Goal: Transaction & Acquisition: Book appointment/travel/reservation

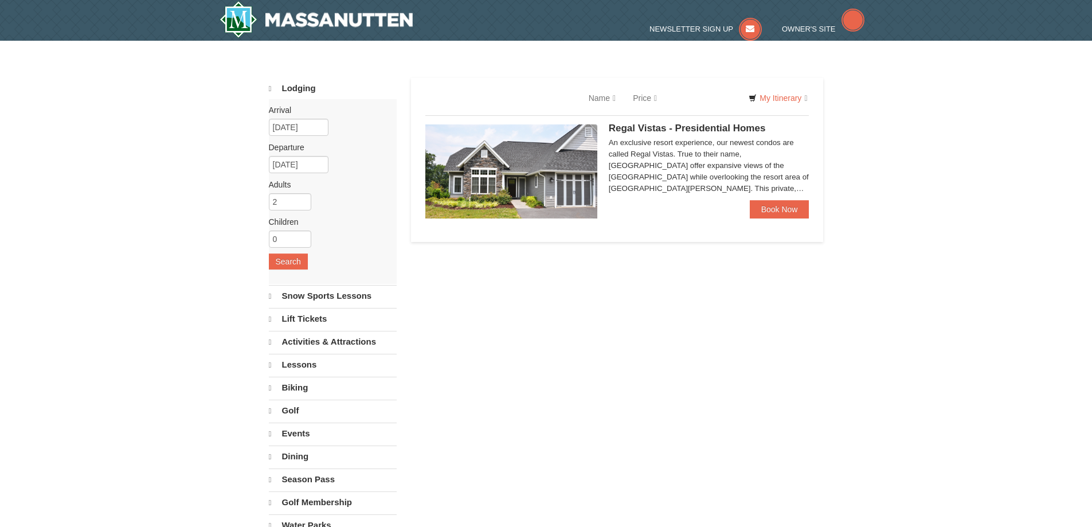
select select "10"
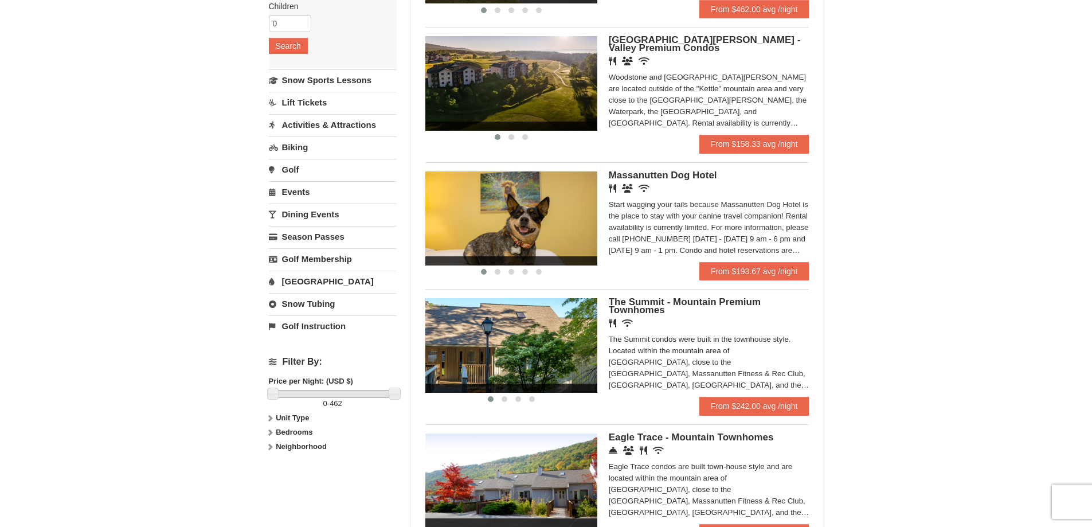
scroll to position [229, 0]
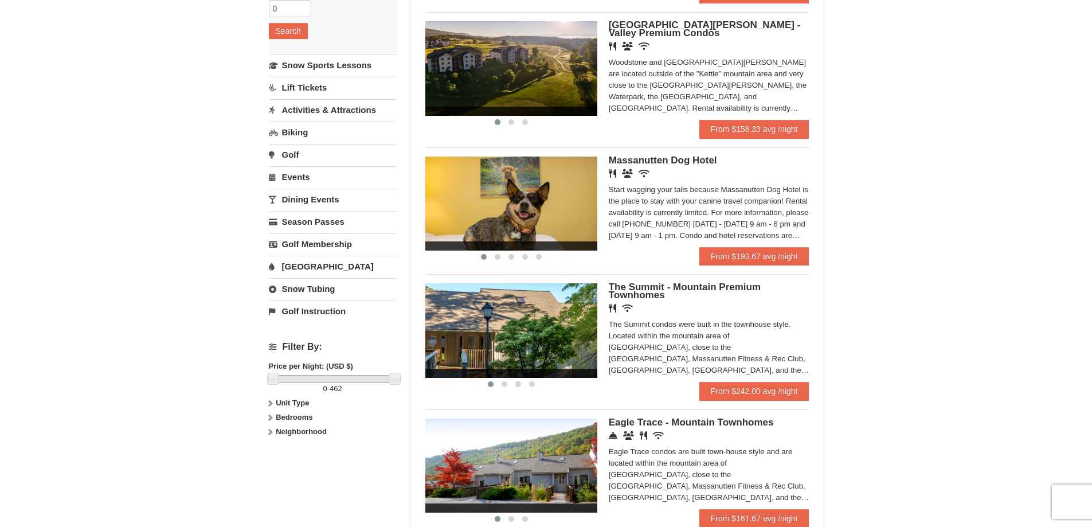
click at [585, 328] on img at bounding box center [511, 330] width 172 height 94
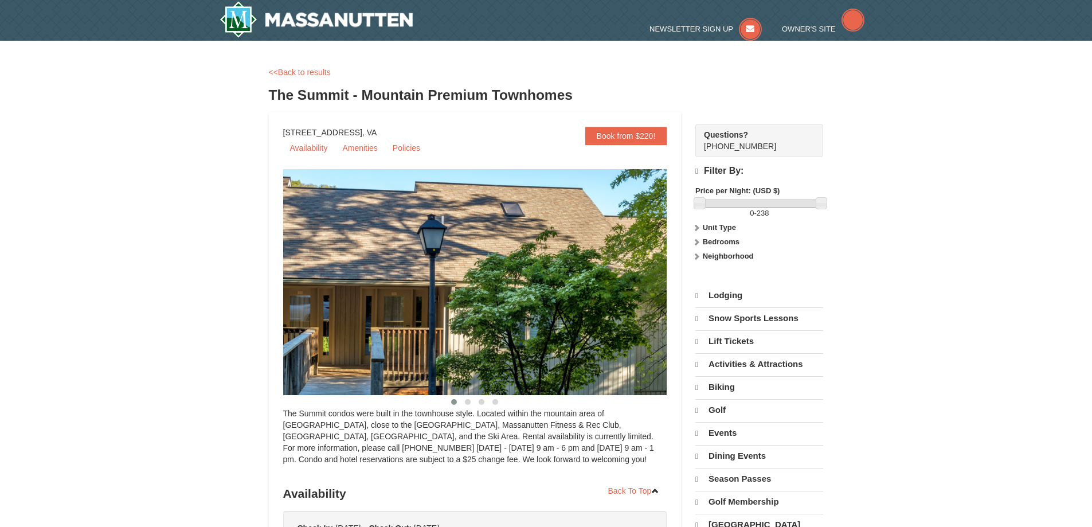
select select "10"
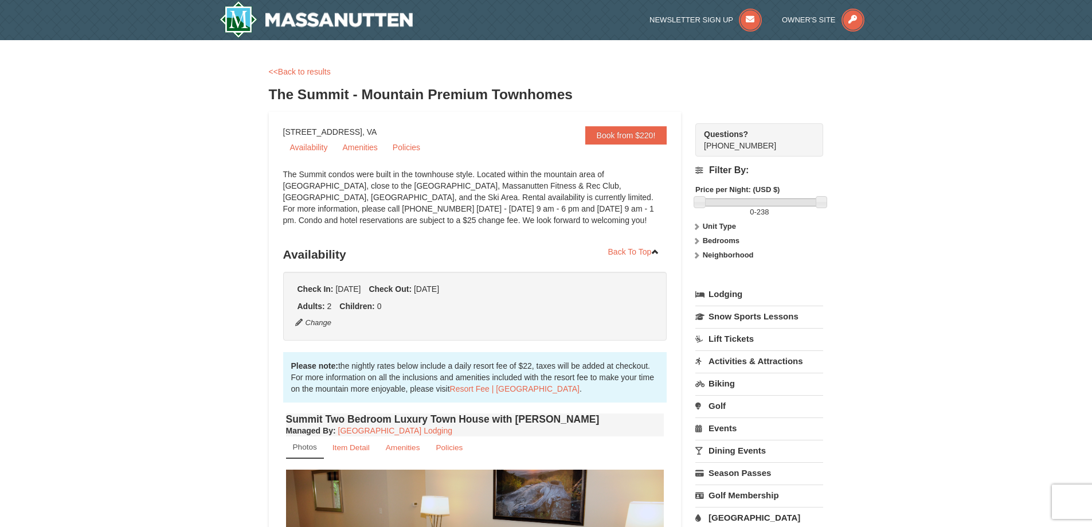
scroll to position [229, 0]
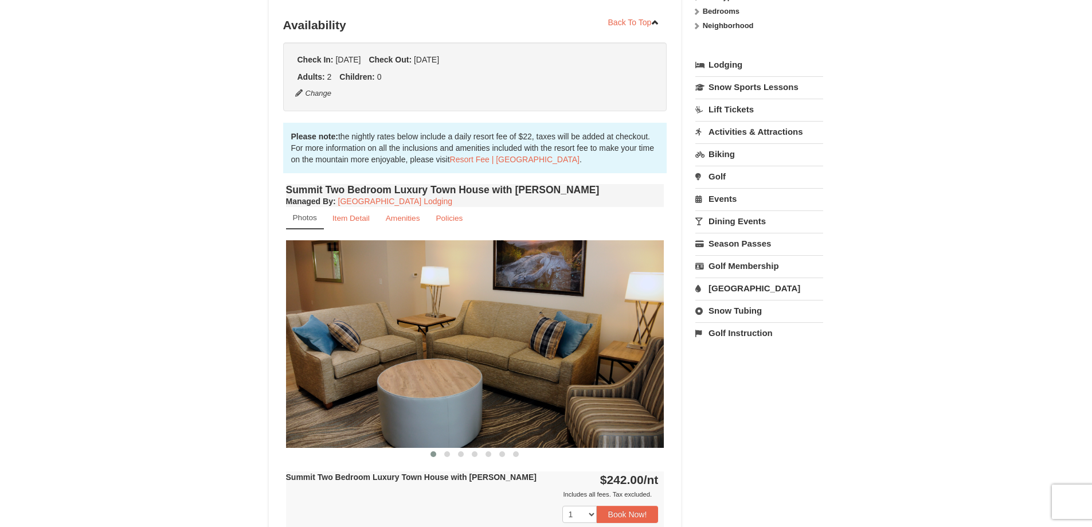
click at [647, 377] on img at bounding box center [475, 343] width 378 height 207
click at [645, 373] on img at bounding box center [475, 343] width 378 height 207
click at [448, 456] on span at bounding box center [447, 454] width 6 height 6
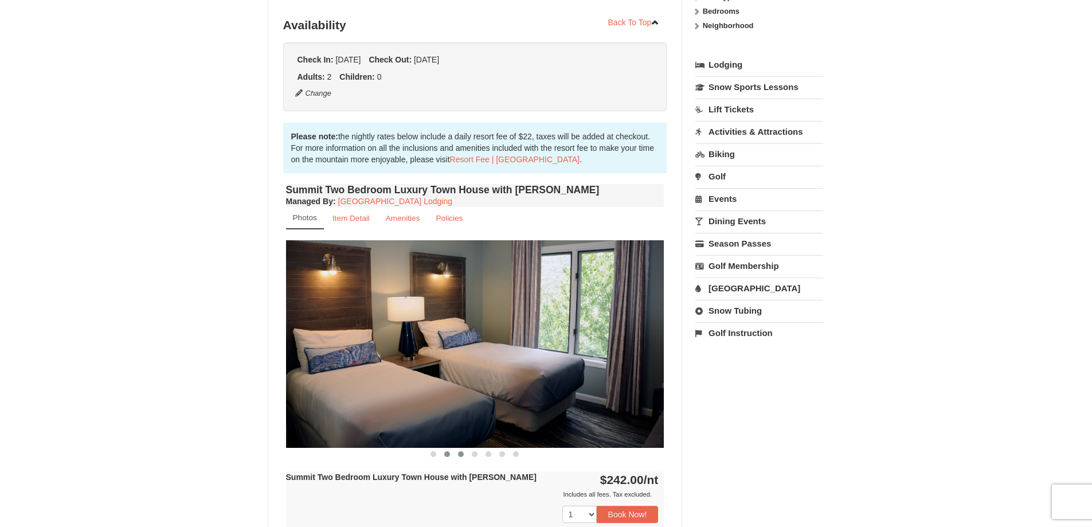
click at [461, 453] on span at bounding box center [461, 454] width 6 height 6
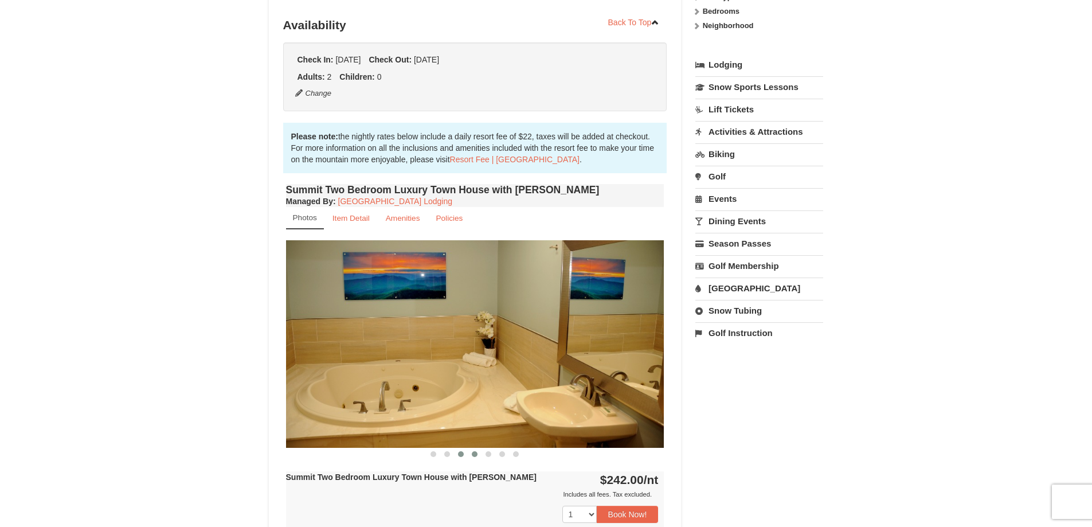
click at [476, 454] on span at bounding box center [475, 454] width 6 height 6
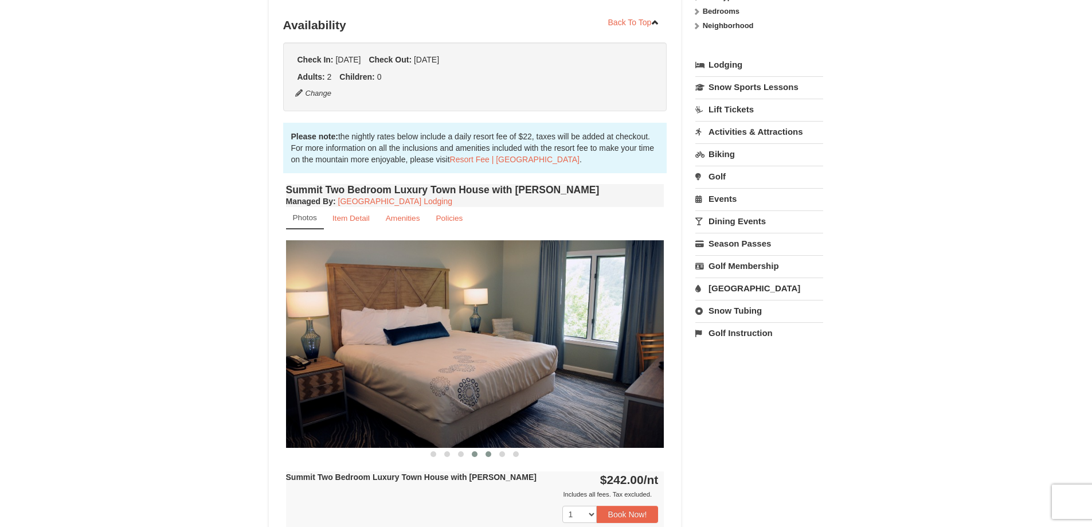
click at [488, 454] on span at bounding box center [488, 454] width 6 height 6
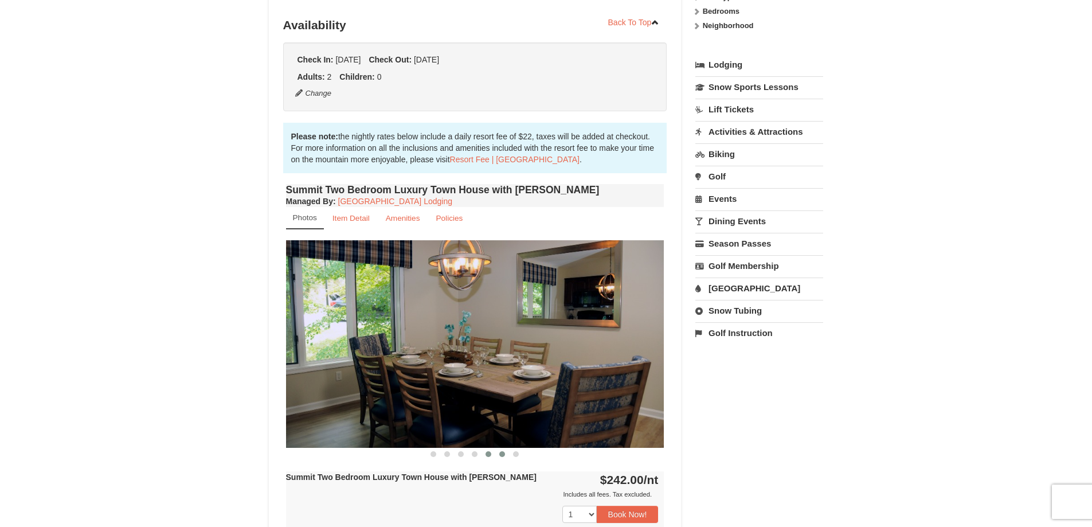
click at [503, 454] on span at bounding box center [502, 454] width 6 height 6
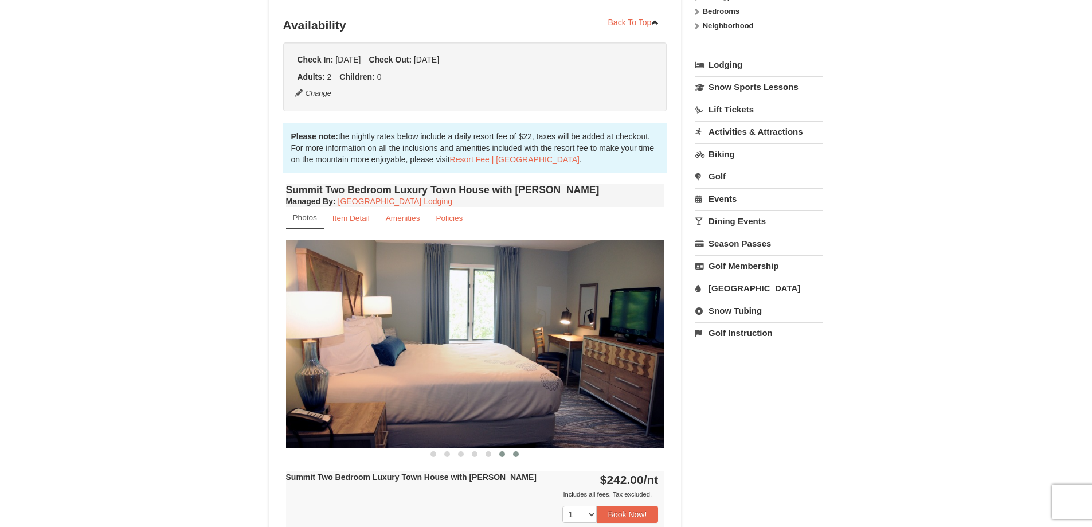
click at [517, 455] on span at bounding box center [516, 454] width 6 height 6
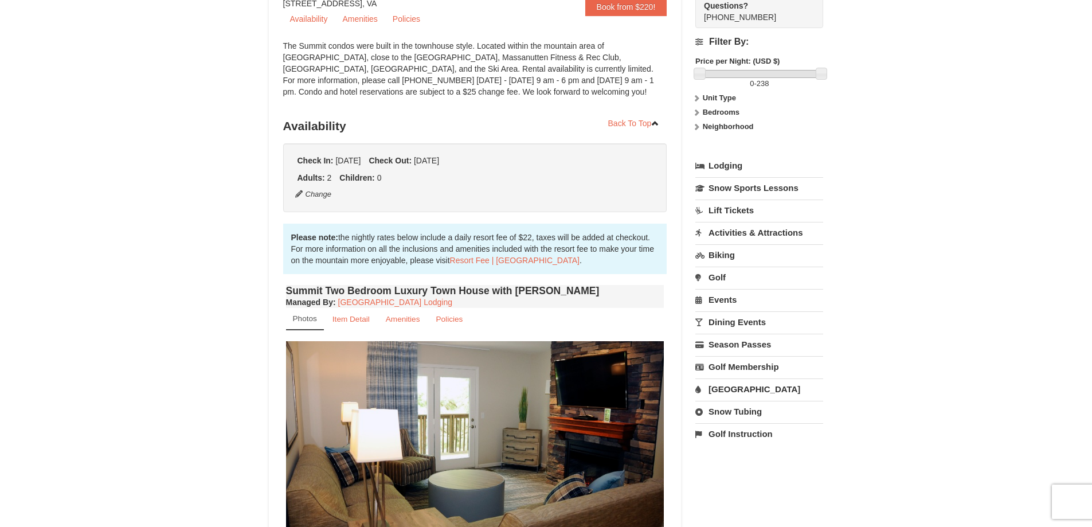
scroll to position [0, 0]
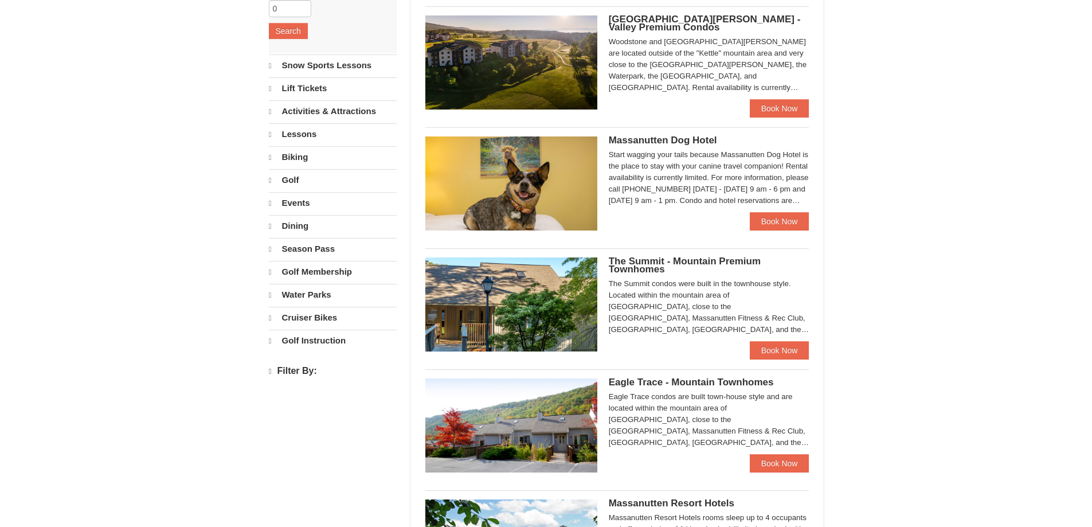
select select "10"
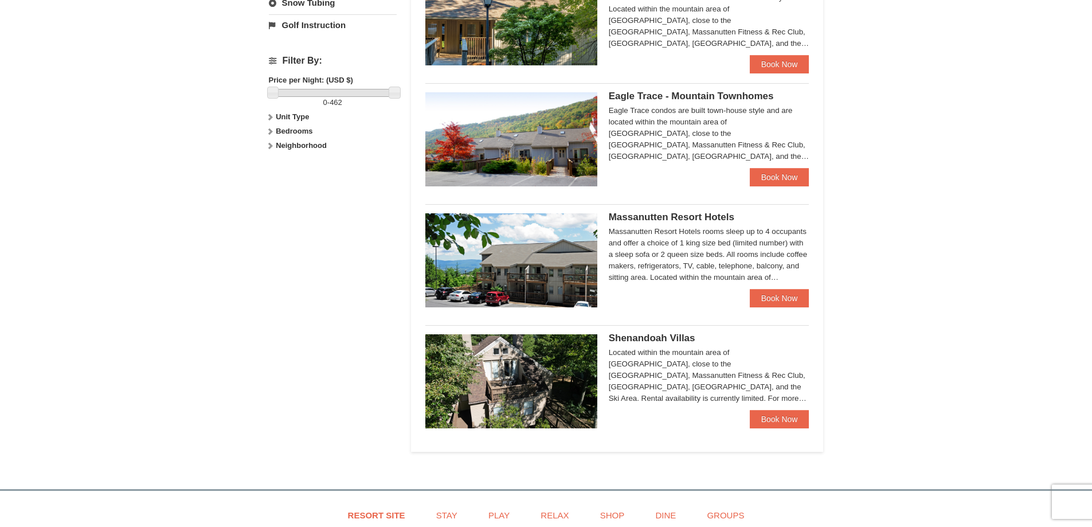
scroll to position [516, 0]
click at [775, 423] on link "Book Now" at bounding box center [780, 418] width 60 height 18
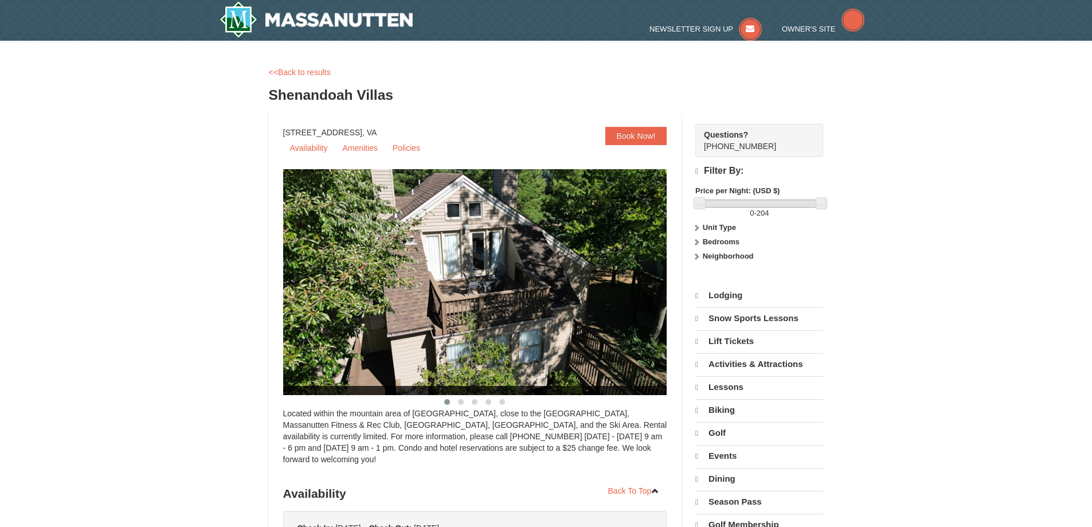
select select "10"
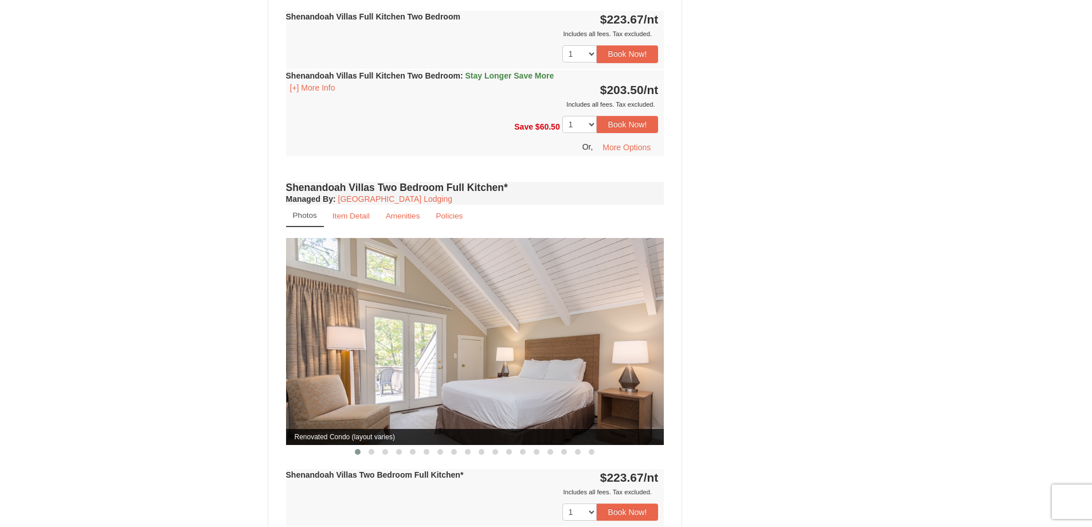
scroll to position [1146, 0]
click at [373, 449] on span at bounding box center [372, 452] width 6 height 6
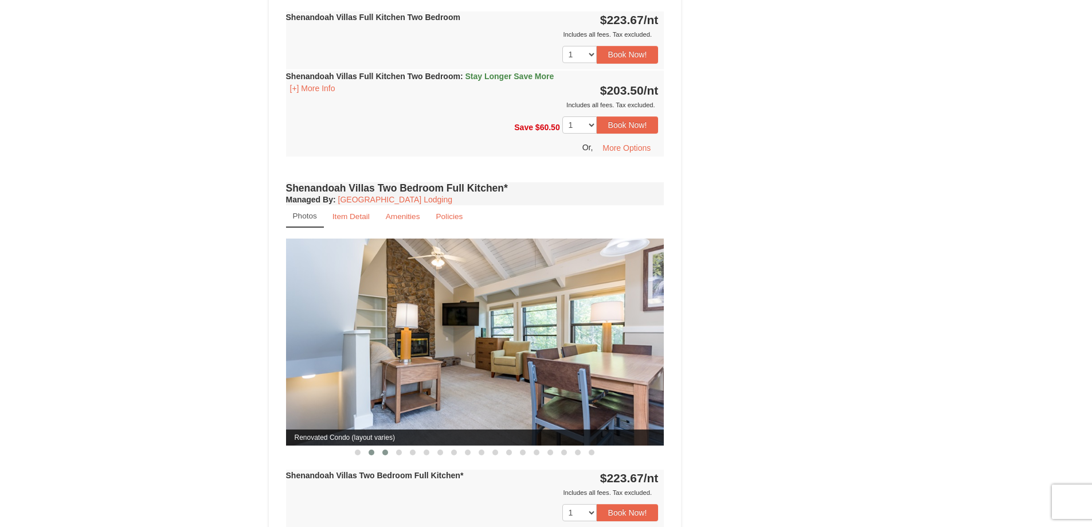
click at [385, 449] on span at bounding box center [385, 452] width 6 height 6
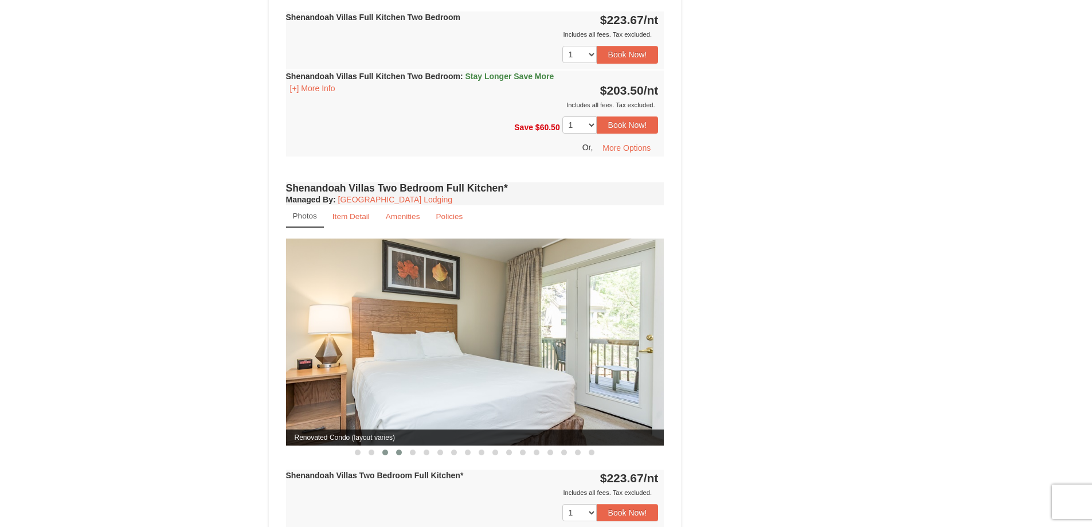
click at [401, 449] on span at bounding box center [399, 452] width 6 height 6
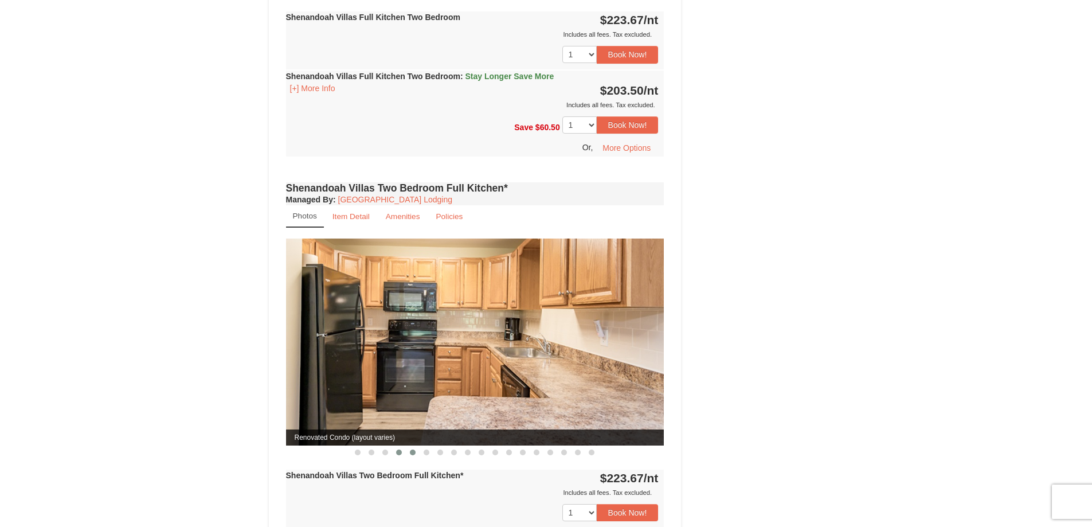
click at [412, 449] on span at bounding box center [413, 452] width 6 height 6
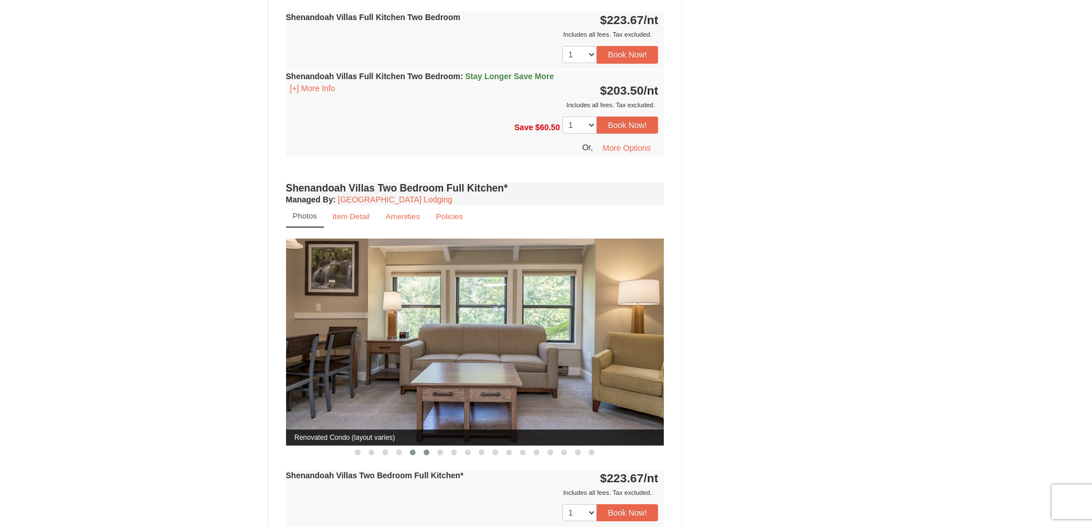
click at [427, 449] on span at bounding box center [427, 452] width 6 height 6
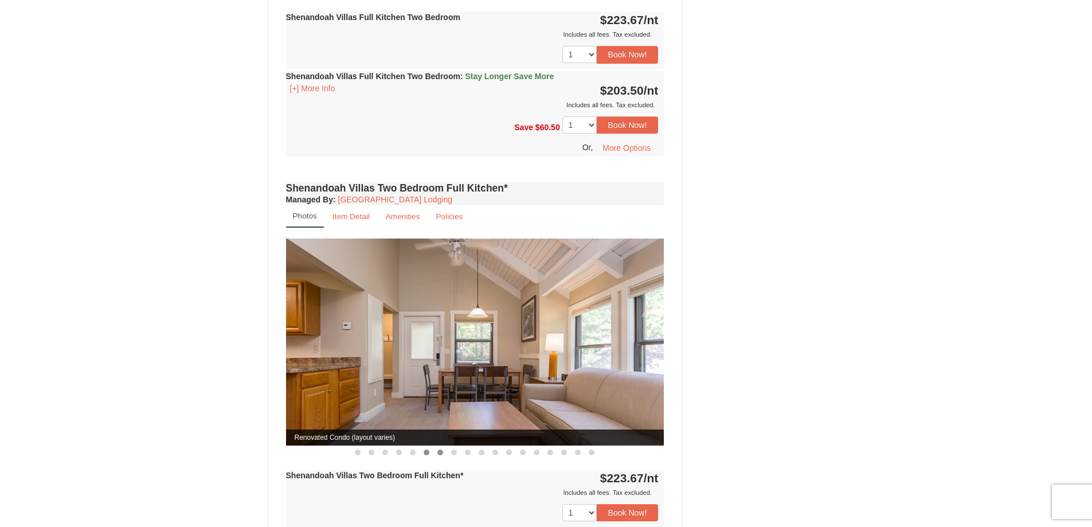
click at [440, 449] on span at bounding box center [440, 452] width 6 height 6
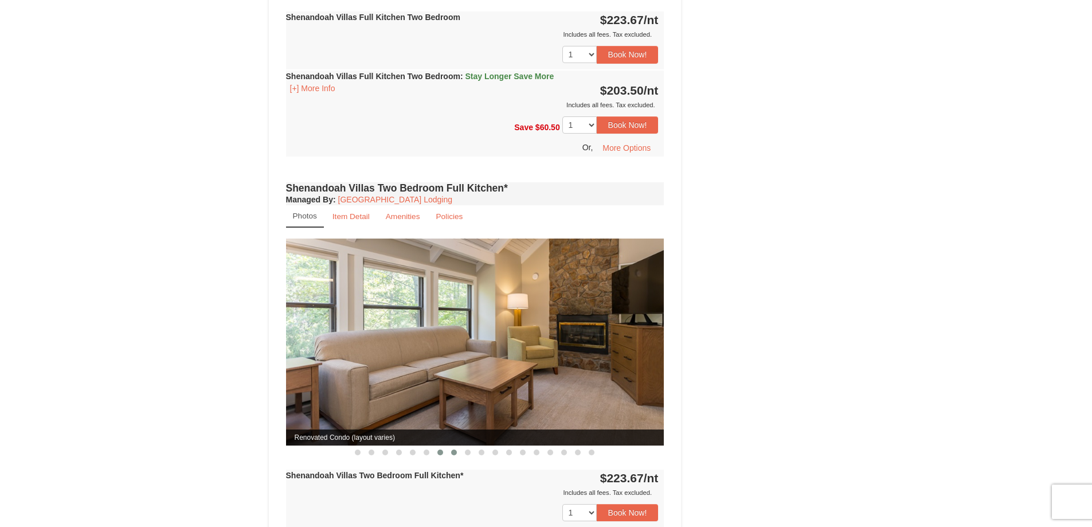
click at [452, 449] on span at bounding box center [454, 452] width 6 height 6
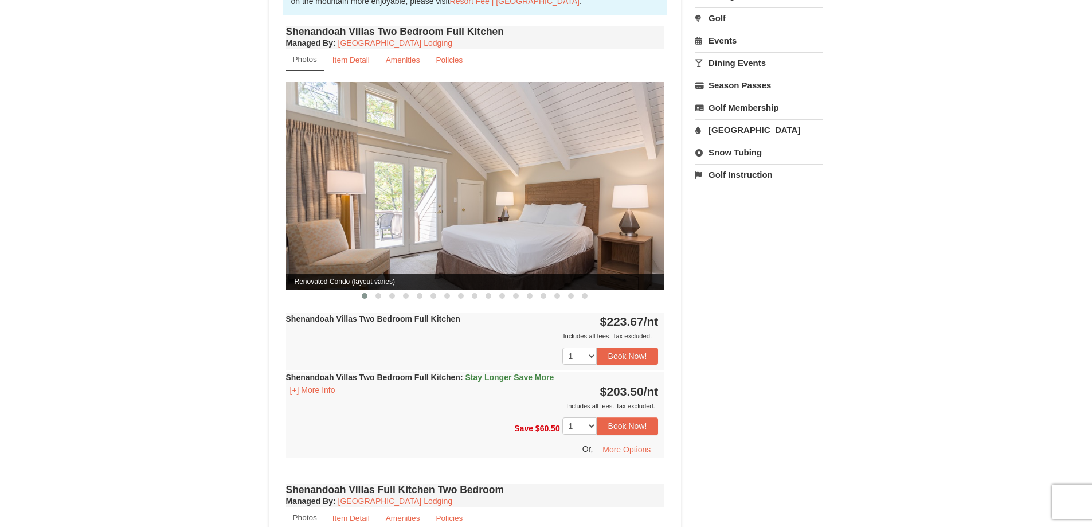
scroll to position [344, 0]
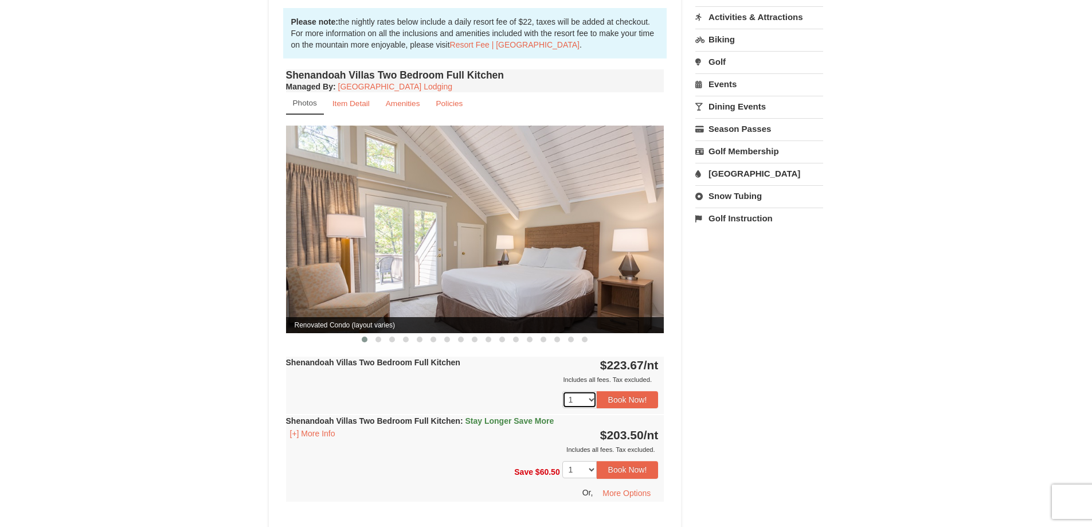
click at [590, 391] on select "1 2 3 4 5 6 7 8 9" at bounding box center [579, 399] width 34 height 17
click at [620, 391] on button "Book Now!" at bounding box center [628, 399] width 62 height 17
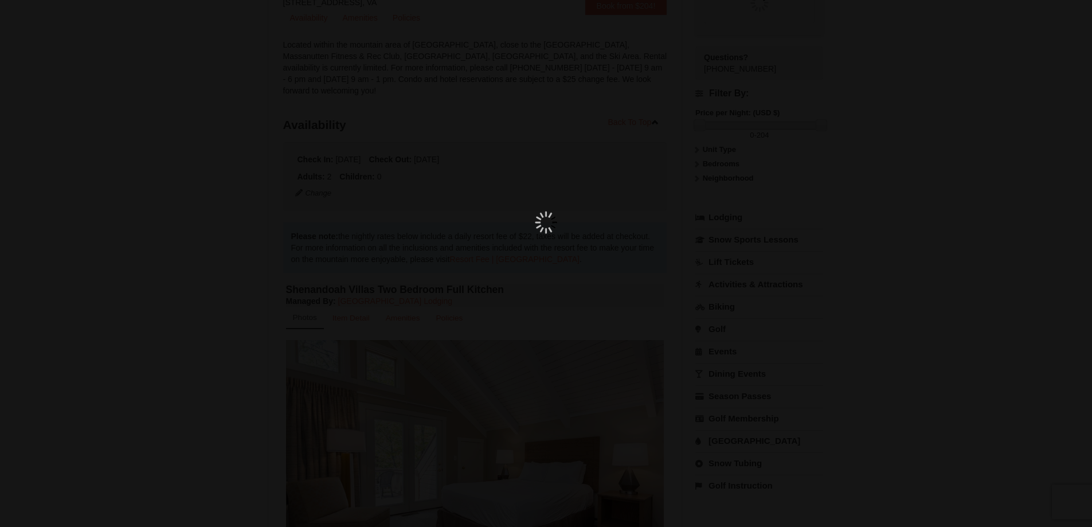
scroll to position [112, 0]
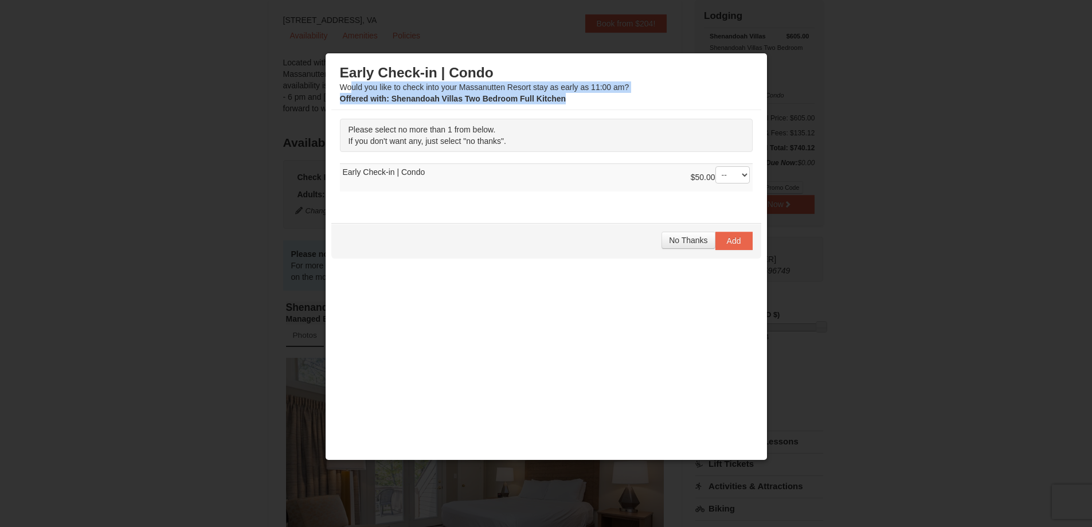
drag, startPoint x: 352, startPoint y: 84, endPoint x: 636, endPoint y: 98, distance: 284.6
click at [636, 98] on div "Early Check-in | Condo Would you like to check into your Massanutten Resort sta…" at bounding box center [546, 84] width 413 height 40
click at [728, 241] on span "Add" at bounding box center [734, 240] width 14 height 9
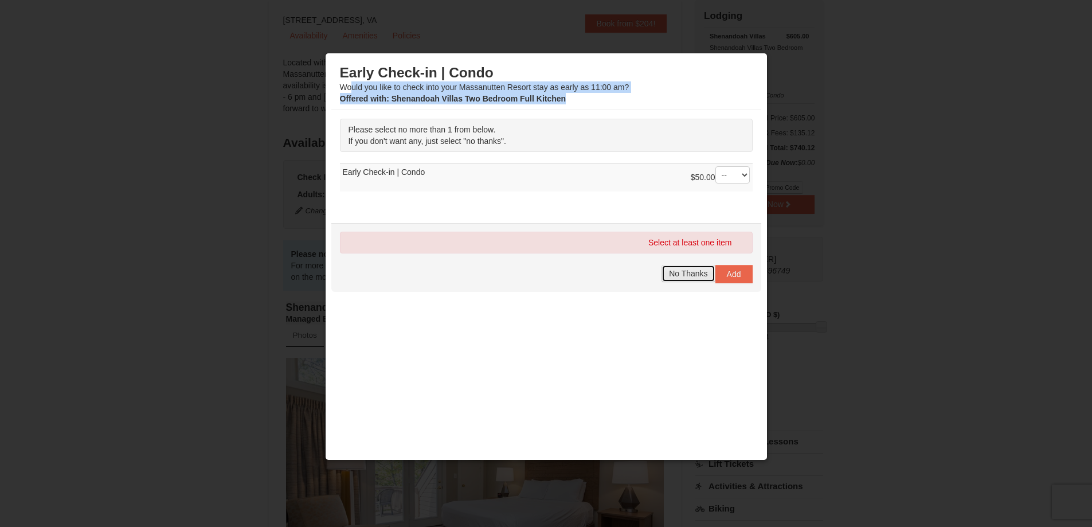
click at [673, 275] on span "No Thanks" at bounding box center [688, 273] width 38 height 9
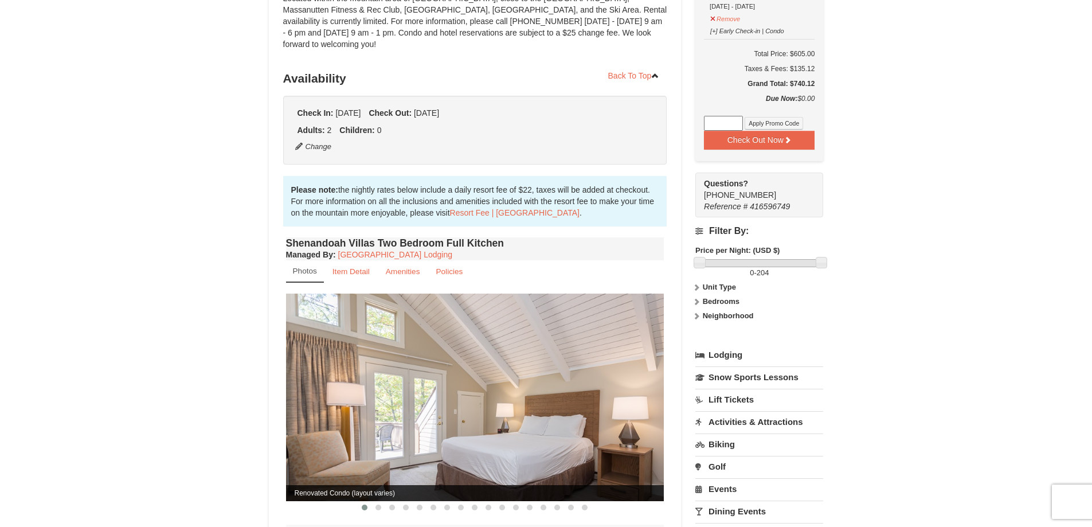
scroll to position [0, 0]
